Goal: Task Accomplishment & Management: Use online tool/utility

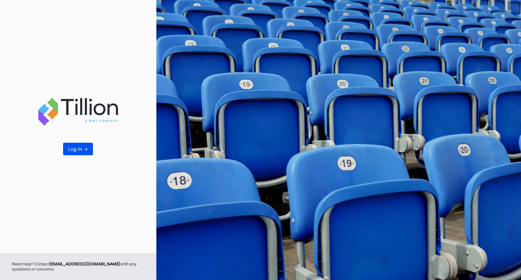
click at [75, 143] on button "Log In ->" at bounding box center [78, 149] width 30 height 13
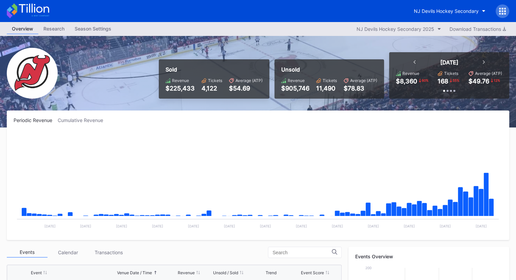
scroll to position [66, 0]
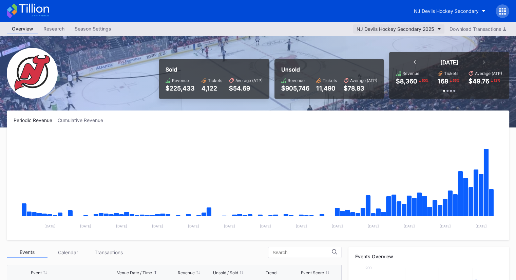
click at [429, 27] on div "NJ Devils Hockey Secondary 2025" at bounding box center [396, 29] width 78 height 6
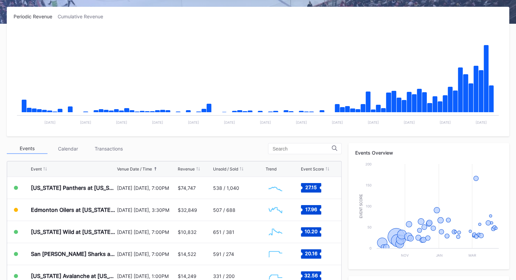
scroll to position [170, 0]
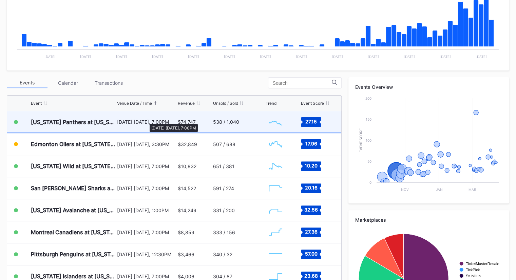
click at [146, 120] on div "[DATE] [DATE], 7:00PM" at bounding box center [146, 122] width 59 height 6
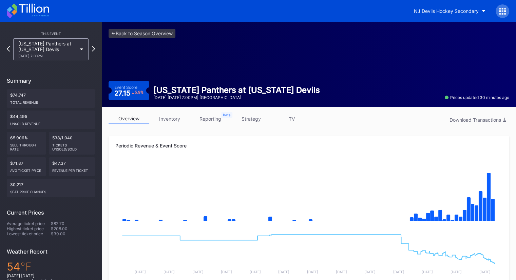
click at [172, 117] on link "inventory" at bounding box center [169, 119] width 41 height 11
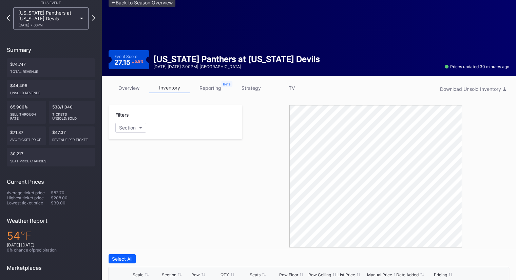
scroll to position [68, 0]
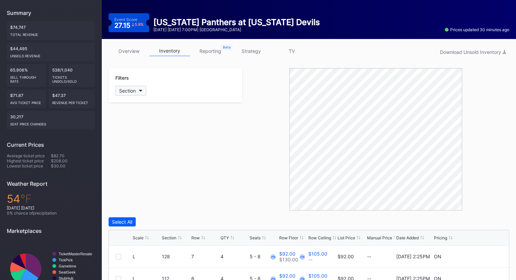
click at [141, 90] on icon "button" at bounding box center [140, 91] width 3 height 2
click at [123, 182] on div at bounding box center [122, 180] width 5 height 5
click at [123, 193] on div at bounding box center [122, 193] width 5 height 5
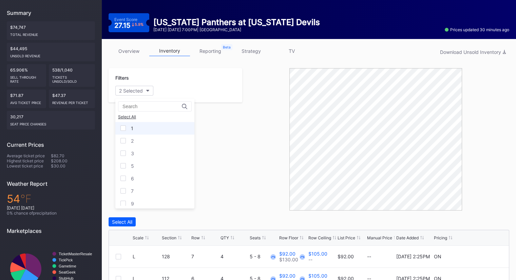
click at [122, 130] on div at bounding box center [122, 128] width 5 height 5
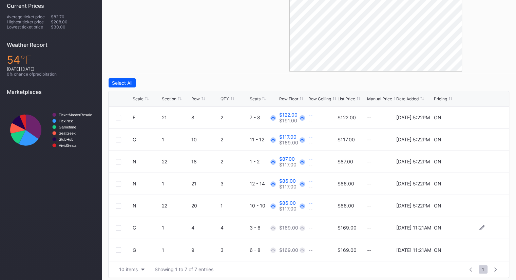
scroll to position [211, 0]
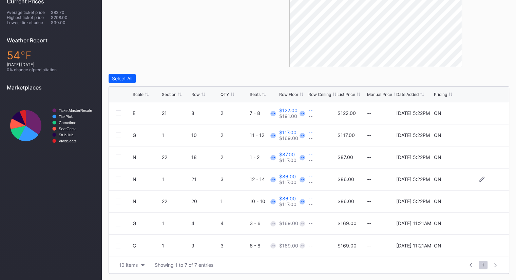
click at [173, 179] on div "1" at bounding box center [175, 179] width 27 height 6
click at [191, 178] on div "21" at bounding box center [204, 179] width 27 height 6
click at [190, 179] on div "N 1 21 3 12 - 14 $86.00 $117.00 -- -- $86.00 -- [DATE] 5:22PM ON" at bounding box center [309, 180] width 400 height 22
click at [482, 178] on icon at bounding box center [481, 179] width 5 height 5
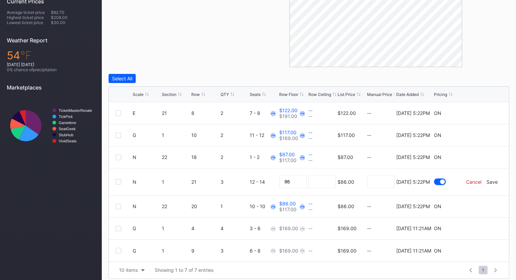
click at [479, 181] on div "Cancel" at bounding box center [473, 182] width 15 height 6
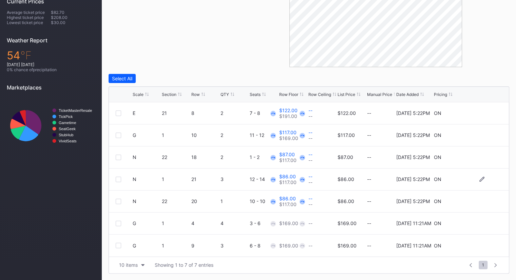
click at [119, 180] on div at bounding box center [118, 179] width 5 height 5
click at [490, 77] on div "Delete 1 Row" at bounding box center [491, 79] width 27 height 6
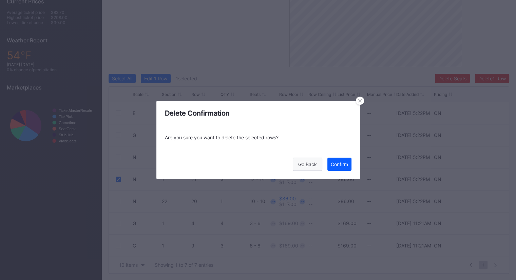
click at [300, 163] on div "Go Back" at bounding box center [307, 164] width 19 height 6
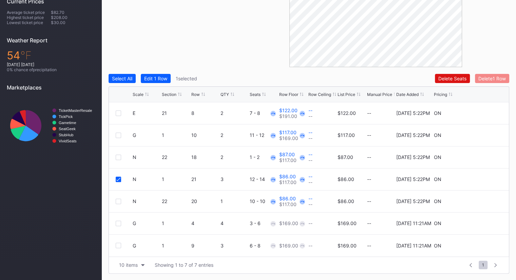
click at [489, 77] on div "Delete 1 Row" at bounding box center [491, 79] width 27 height 6
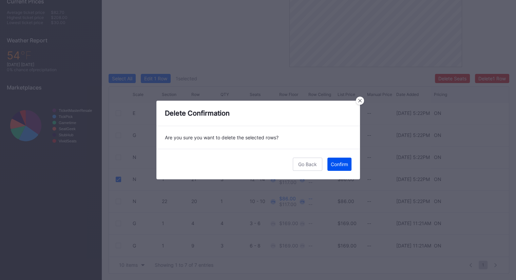
click at [337, 162] on div "Confirm" at bounding box center [339, 164] width 17 height 6
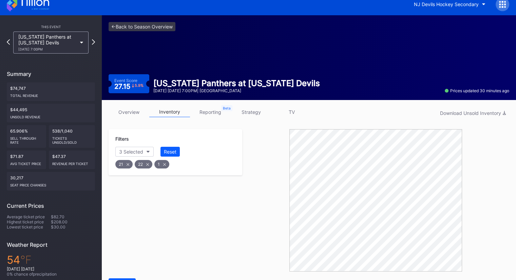
scroll to position [0, 0]
